Goal: Transaction & Acquisition: Download file/media

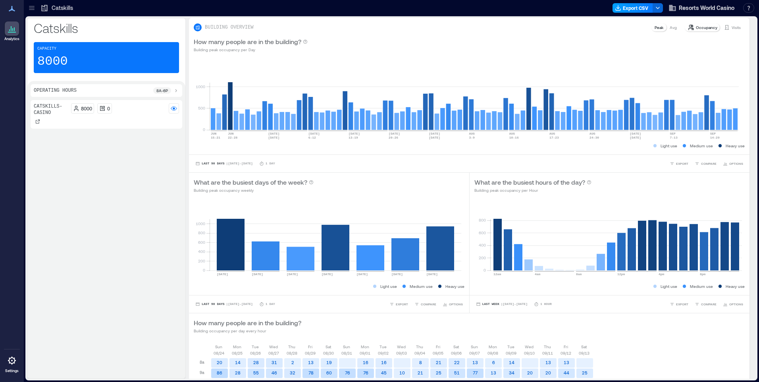
click at [636, 11] on button "Export CSV" at bounding box center [633, 8] width 40 height 10
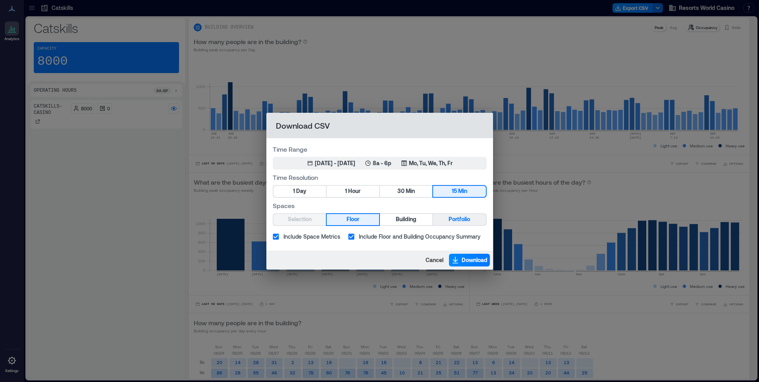
click at [440, 218] on button "Portfolio" at bounding box center [459, 219] width 52 height 11
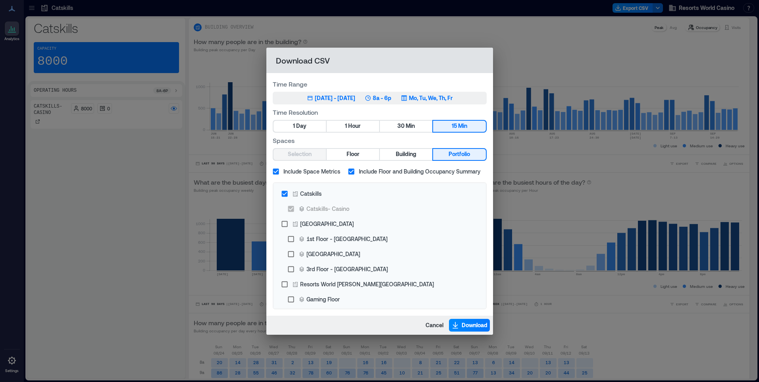
click at [439, 98] on p "Mo, Tu, We, Th, Fr" at bounding box center [431, 98] width 44 height 8
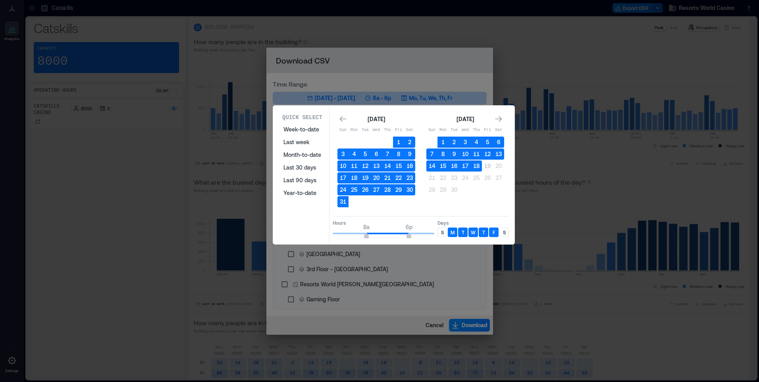
click at [444, 229] on div "S" at bounding box center [442, 232] width 10 height 10
click at [507, 231] on div "S" at bounding box center [504, 232] width 10 height 10
click at [476, 168] on button "18" at bounding box center [476, 165] width 11 height 11
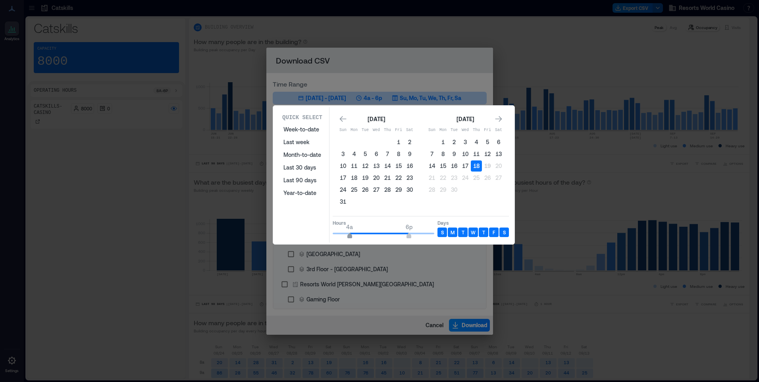
type input "*"
drag, startPoint x: 365, startPoint y: 233, endPoint x: 360, endPoint y: 235, distance: 5.9
click at [360, 235] on span "6a" at bounding box center [358, 236] width 5 height 3
type input "**"
drag, startPoint x: 410, startPoint y: 235, endPoint x: 449, endPoint y: 236, distance: 39.3
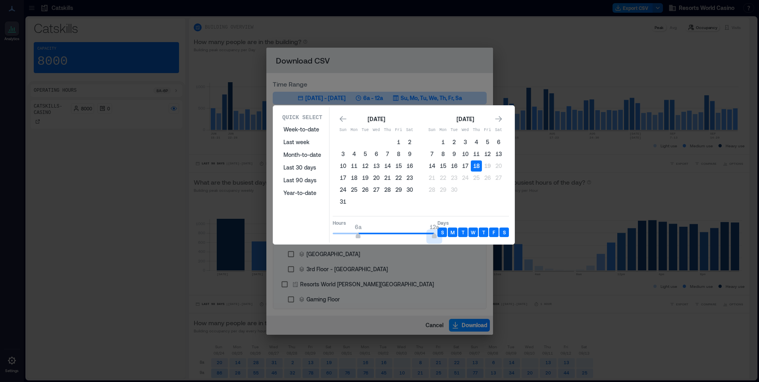
click at [448, 236] on div "Hours 6a 12a Days S M T W T F S" at bounding box center [421, 227] width 176 height 23
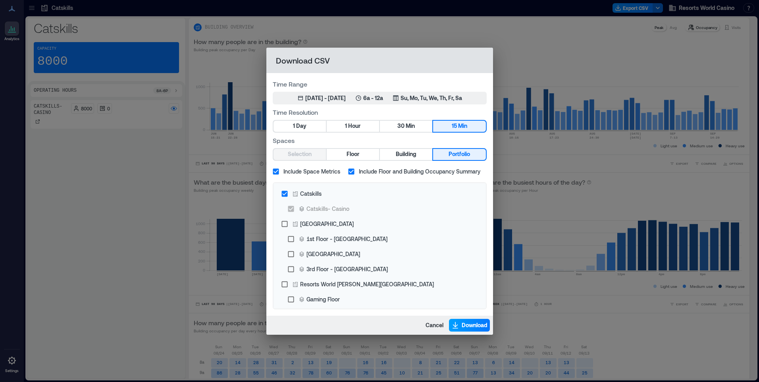
click at [460, 326] on button "Download" at bounding box center [469, 325] width 41 height 13
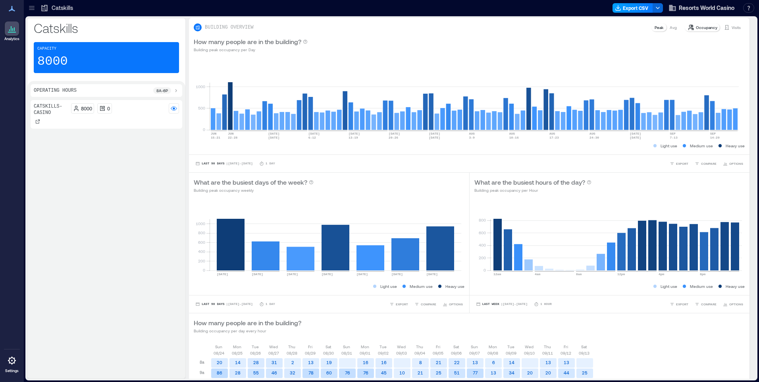
click at [625, 7] on button "Export CSV" at bounding box center [633, 8] width 40 height 10
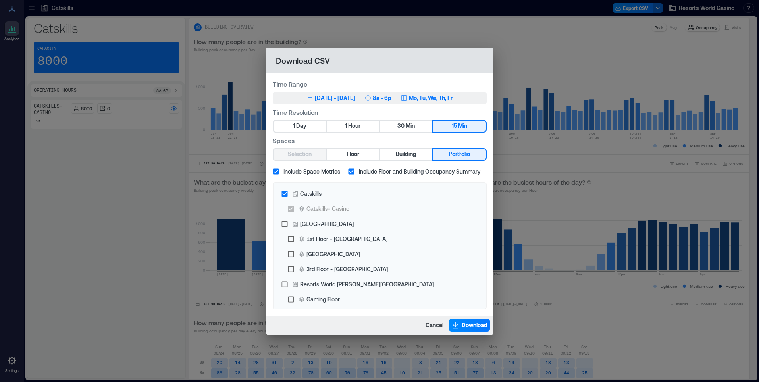
click at [453, 99] on p "Mo, Tu, We, Th, Fr" at bounding box center [431, 98] width 44 height 8
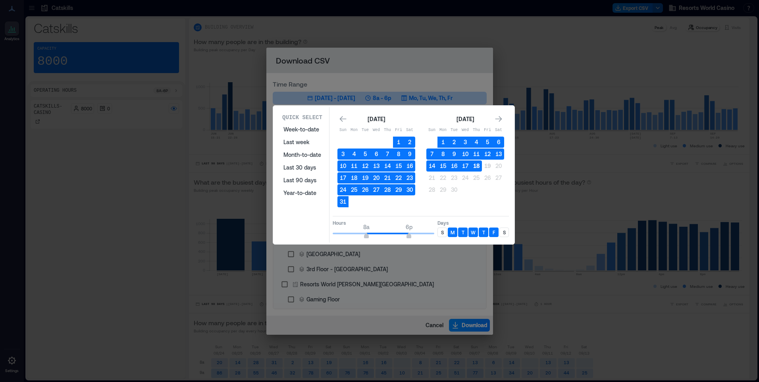
click at [476, 166] on button "18" at bounding box center [476, 165] width 11 height 11
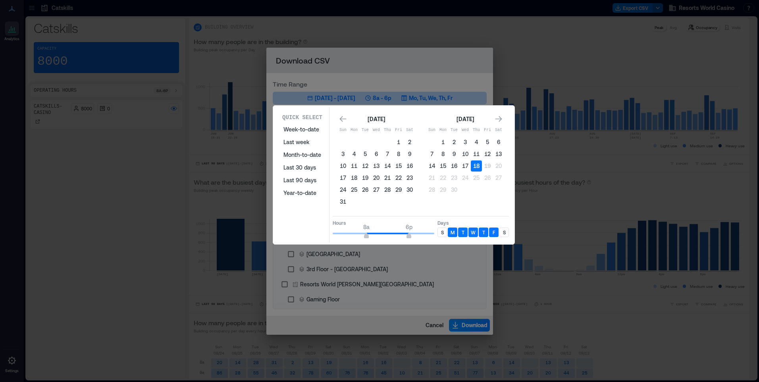
click at [442, 233] on p "S" at bounding box center [442, 232] width 3 height 6
click at [502, 230] on div "S" at bounding box center [504, 232] width 10 height 10
type input "*"
drag, startPoint x: 349, startPoint y: 237, endPoint x: 327, endPoint y: 238, distance: 21.8
click at [327, 238] on div "Quick Select Week-to-date Last week Month-to-date Last 30 days Last 90 days Yea…" at bounding box center [394, 174] width 237 height 135
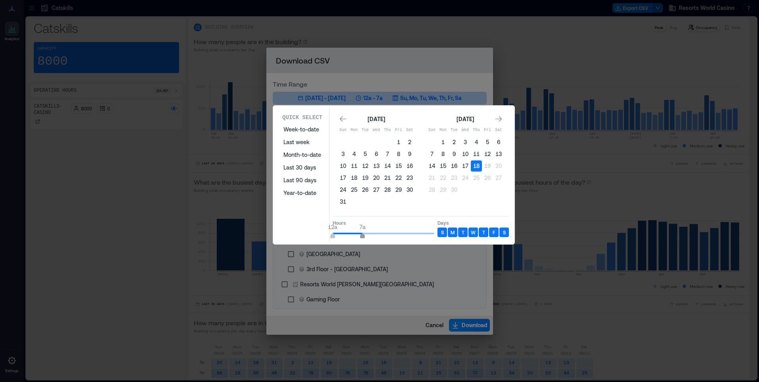
type input "*"
drag, startPoint x: 408, startPoint y: 235, endPoint x: 358, endPoint y: 237, distance: 49.3
click at [358, 237] on span "6a" at bounding box center [358, 236] width 5 height 3
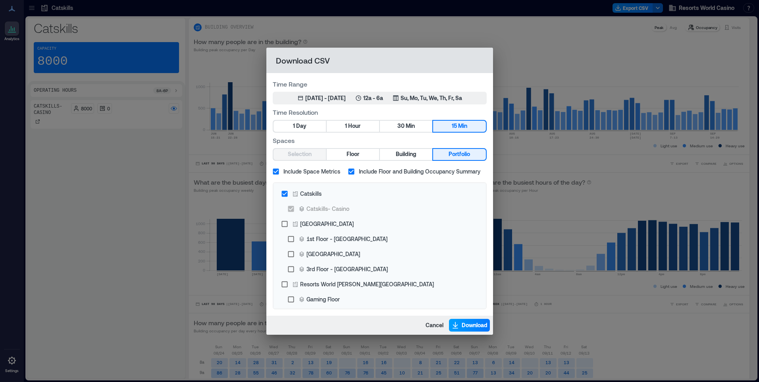
click at [462, 320] on button "Download" at bounding box center [469, 325] width 41 height 13
